Goal: Task Accomplishment & Management: Manage account settings

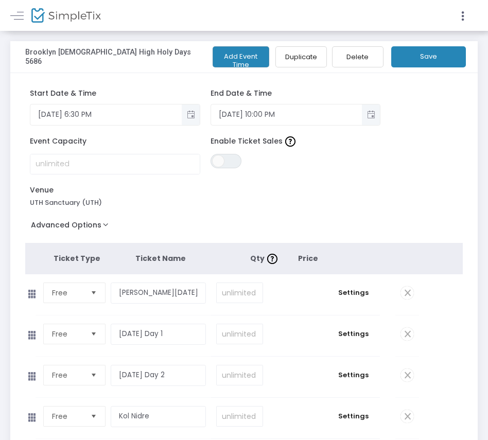
click at [428, 159] on div "Start Date & Time [DATE] 6:30 PM End Date & Time [DATE] 10:00 PM Event Capacity…" at bounding box center [243, 325] width 467 height 504
click at [25, 18] on span at bounding box center [22, 15] width 19 height 10
click at [17, 16] on link at bounding box center [16, 15] width 13 height 13
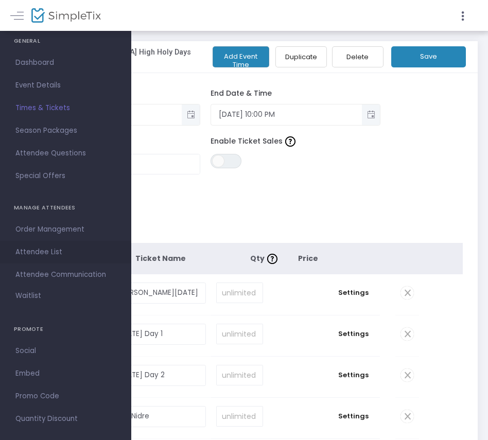
click at [44, 253] on span "Attendee List" at bounding box center [65, 251] width 100 height 13
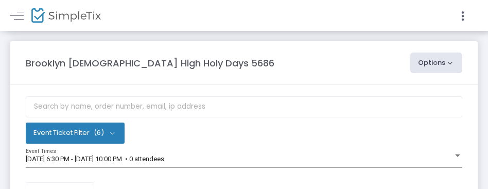
scroll to position [209, 0]
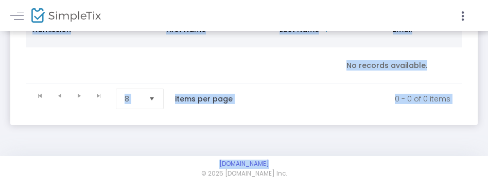
drag, startPoint x: 175, startPoint y: 186, endPoint x: 174, endPoint y: 263, distance: 76.6
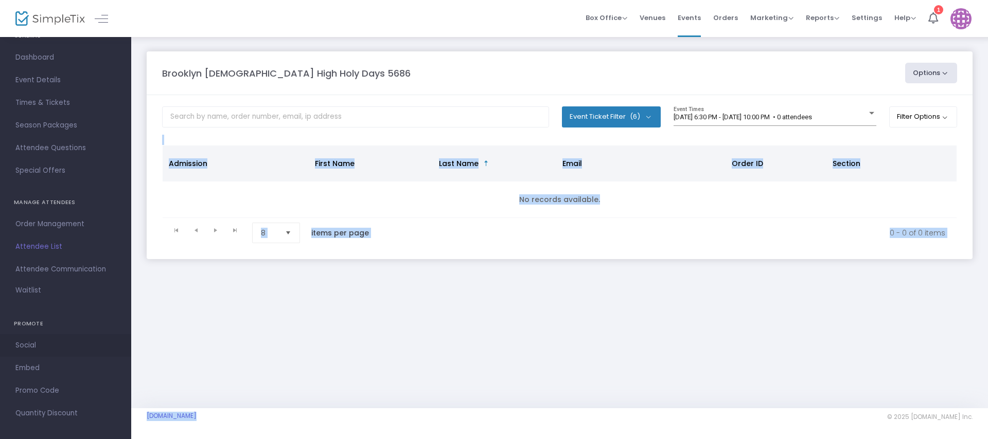
scroll to position [44, 0]
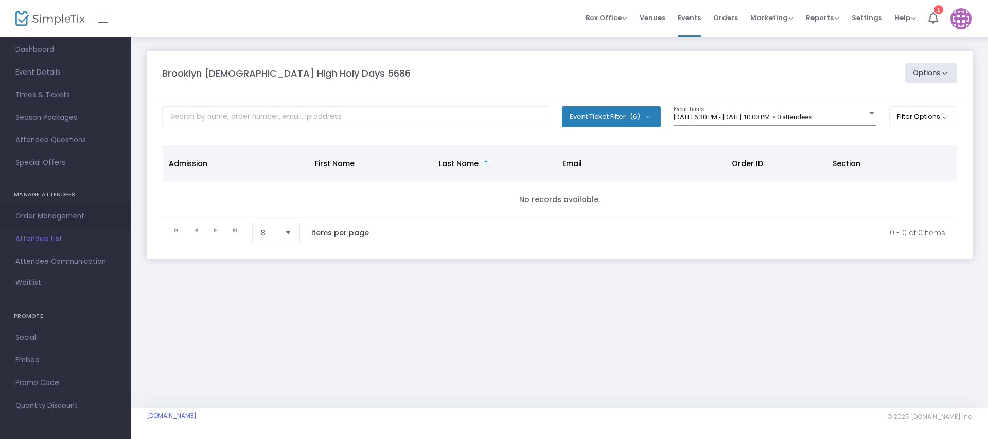
click at [33, 210] on span "Order Management" at bounding box center [65, 216] width 100 height 13
